Goal: Transaction & Acquisition: Obtain resource

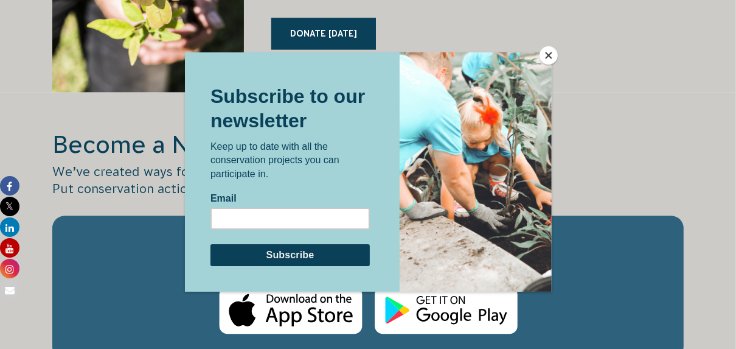
scroll to position [1807, 0]
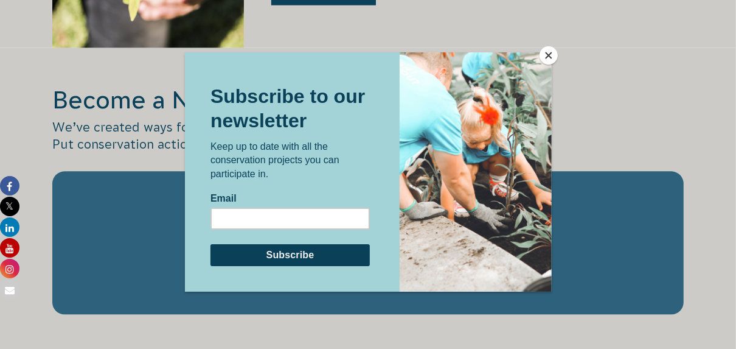
click at [551, 57] on button "Close" at bounding box center [549, 55] width 18 height 18
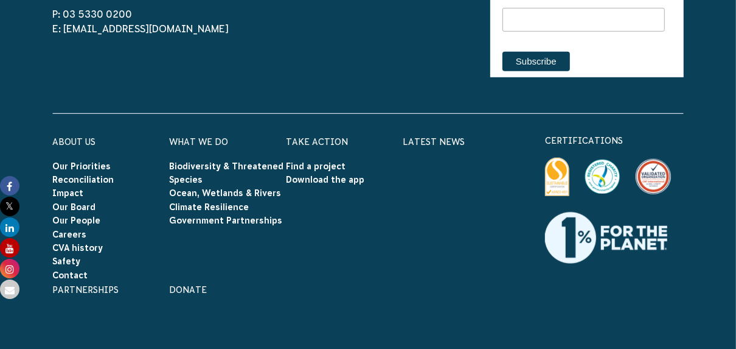
scroll to position [3620, 0]
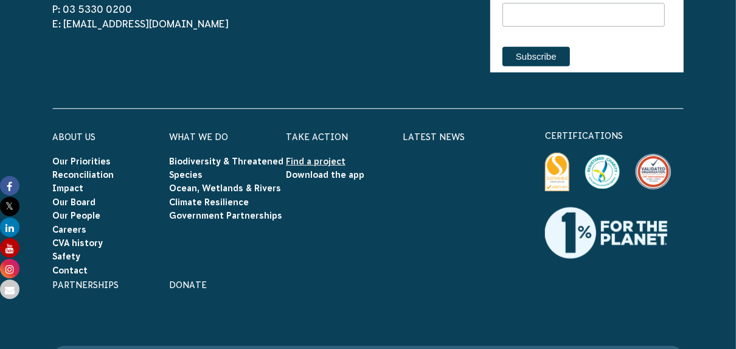
click at [302, 156] on link "Find a project" at bounding box center [316, 161] width 60 height 10
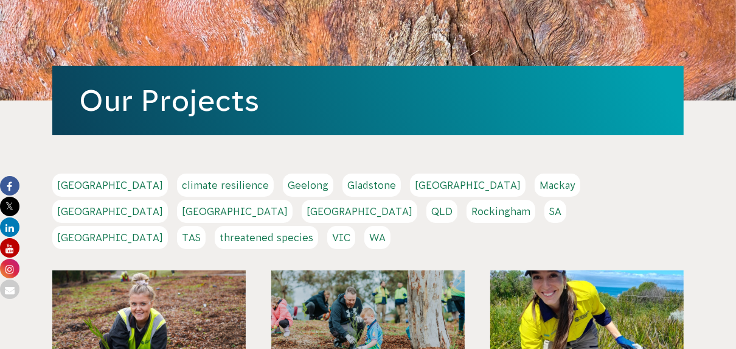
scroll to position [146, 0]
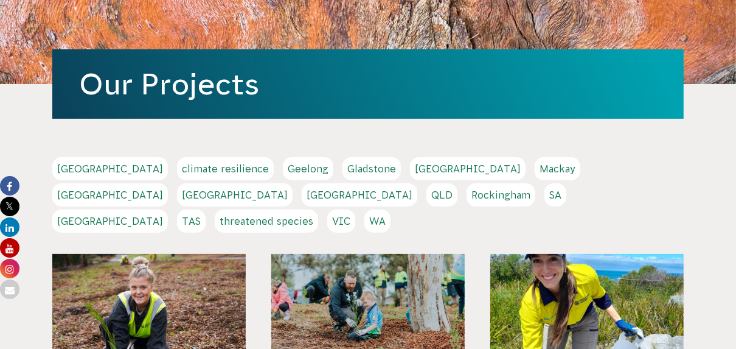
click at [168, 183] on link "[GEOGRAPHIC_DATA]" at bounding box center [110, 194] width 116 height 23
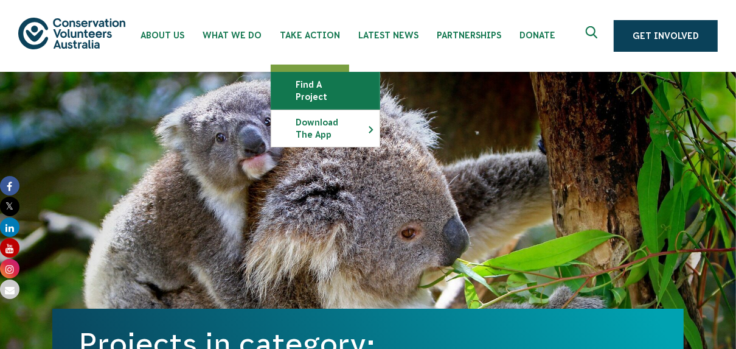
click at [319, 78] on link "Find a project" at bounding box center [325, 90] width 108 height 37
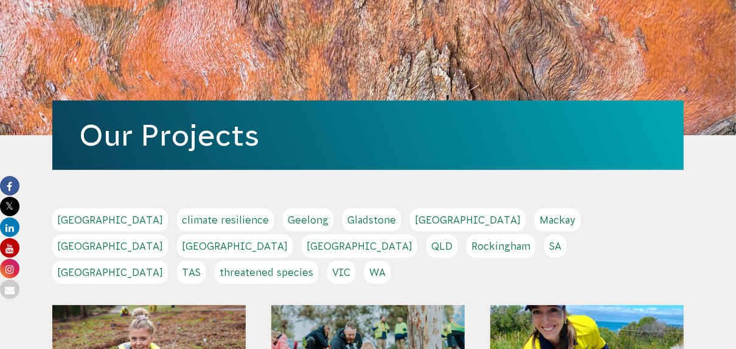
scroll to position [97, 0]
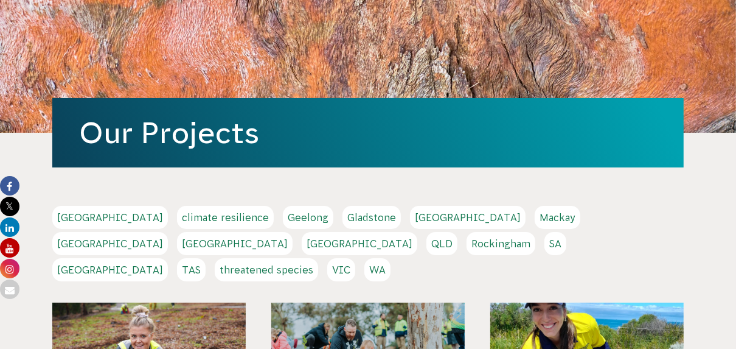
click at [355, 258] on link "VIC" at bounding box center [341, 269] width 28 height 23
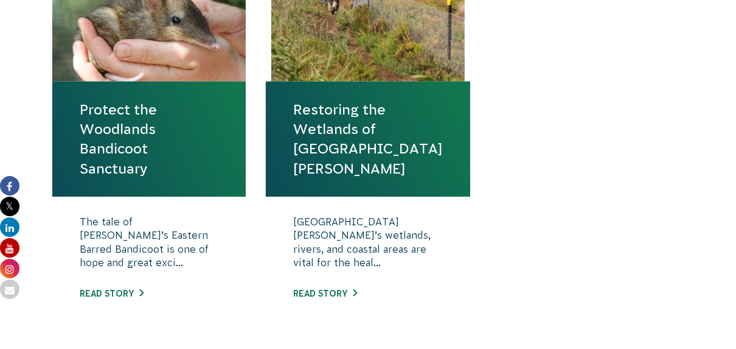
scroll to position [535, 0]
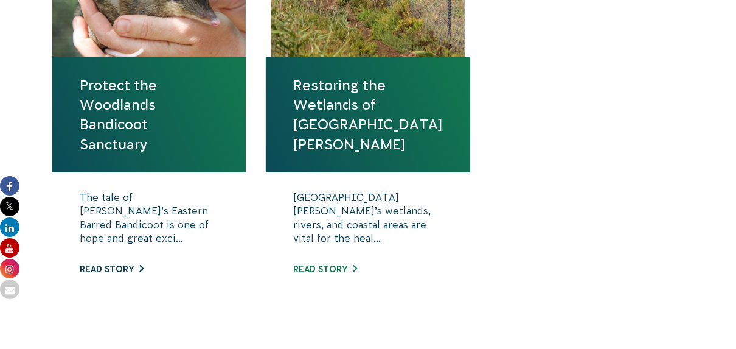
click at [98, 271] on link "Read story" at bounding box center [112, 269] width 64 height 10
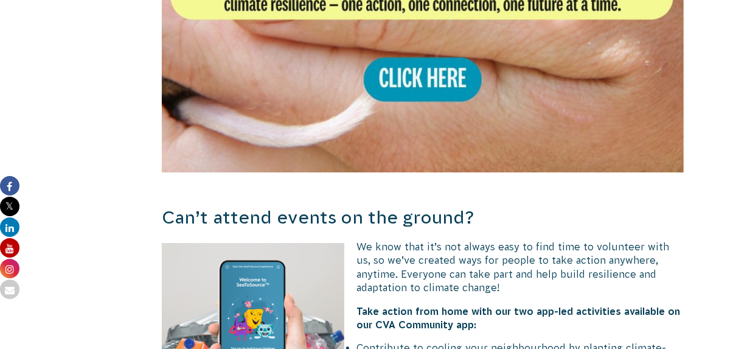
scroll to position [2677, 0]
